Goal: Navigation & Orientation: Find specific page/section

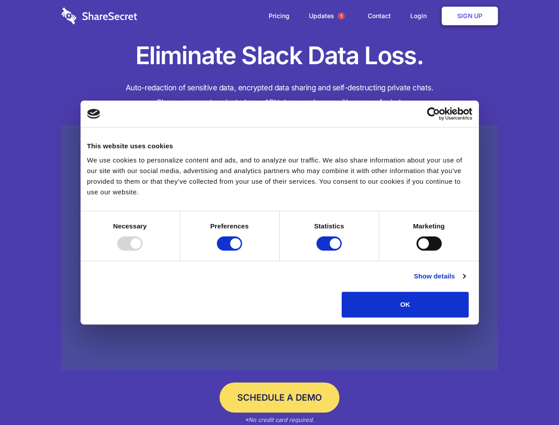
click at [142, 250] on div at bounding box center [129, 243] width 25 height 14
click at [242, 250] on input "Preferences" at bounding box center [229, 243] width 25 height 14
checkbox input "false"
click at [330, 250] on input "Statistics" at bounding box center [328, 243] width 25 height 14
checkbox input "false"
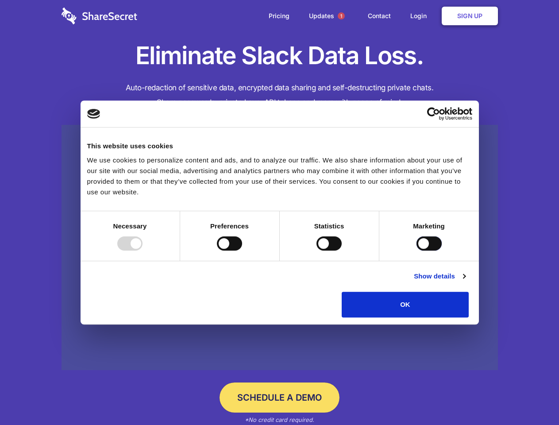
click at [416, 250] on input "Marketing" at bounding box center [428, 243] width 25 height 14
checkbox input "true"
click at [465, 281] on link "Show details" at bounding box center [439, 276] width 51 height 11
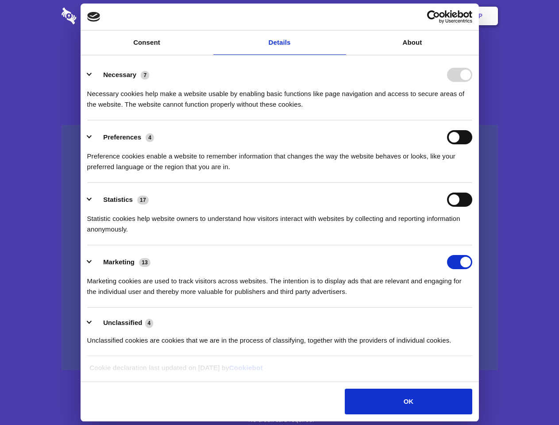
click at [472, 120] on li "Necessary 7 Necessary cookies help make a website usable by enabling basic func…" at bounding box center [279, 89] width 385 height 62
click at [341, 16] on span "1" at bounding box center [340, 15] width 7 height 7
